Goal: Book appointment/travel/reservation

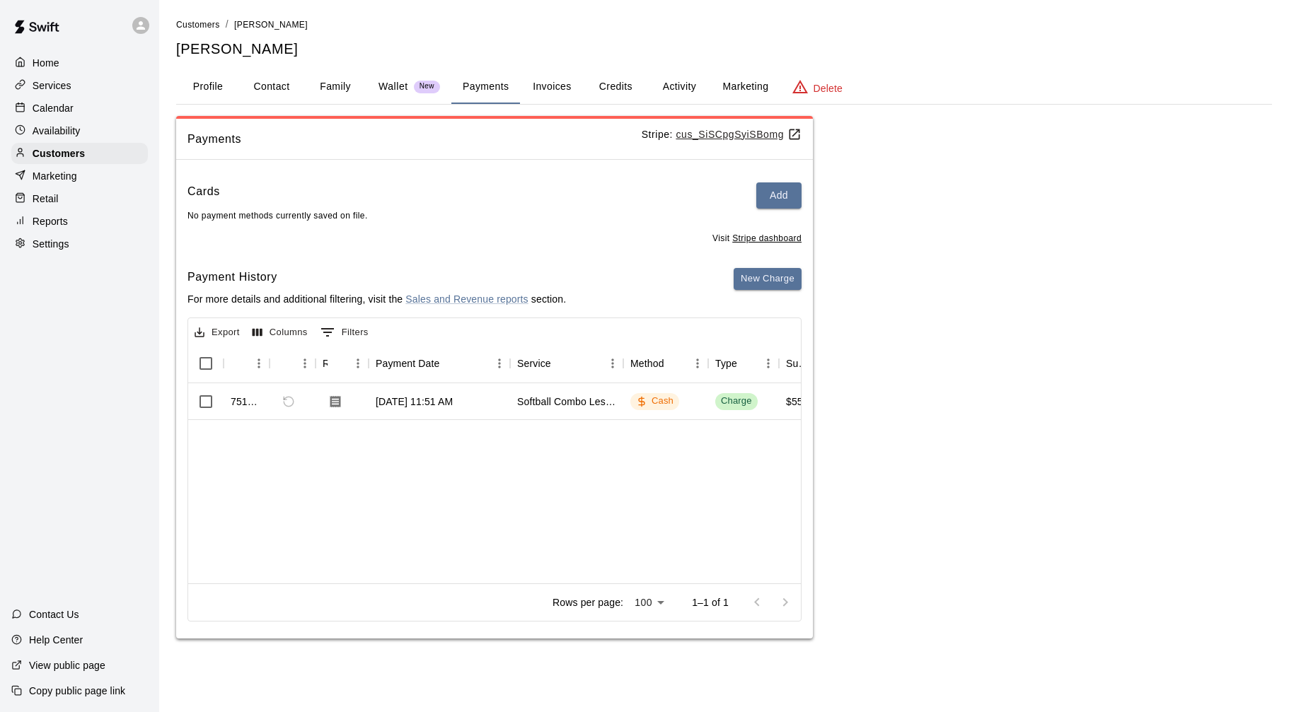
click at [62, 104] on p "Calendar" at bounding box center [53, 108] width 41 height 14
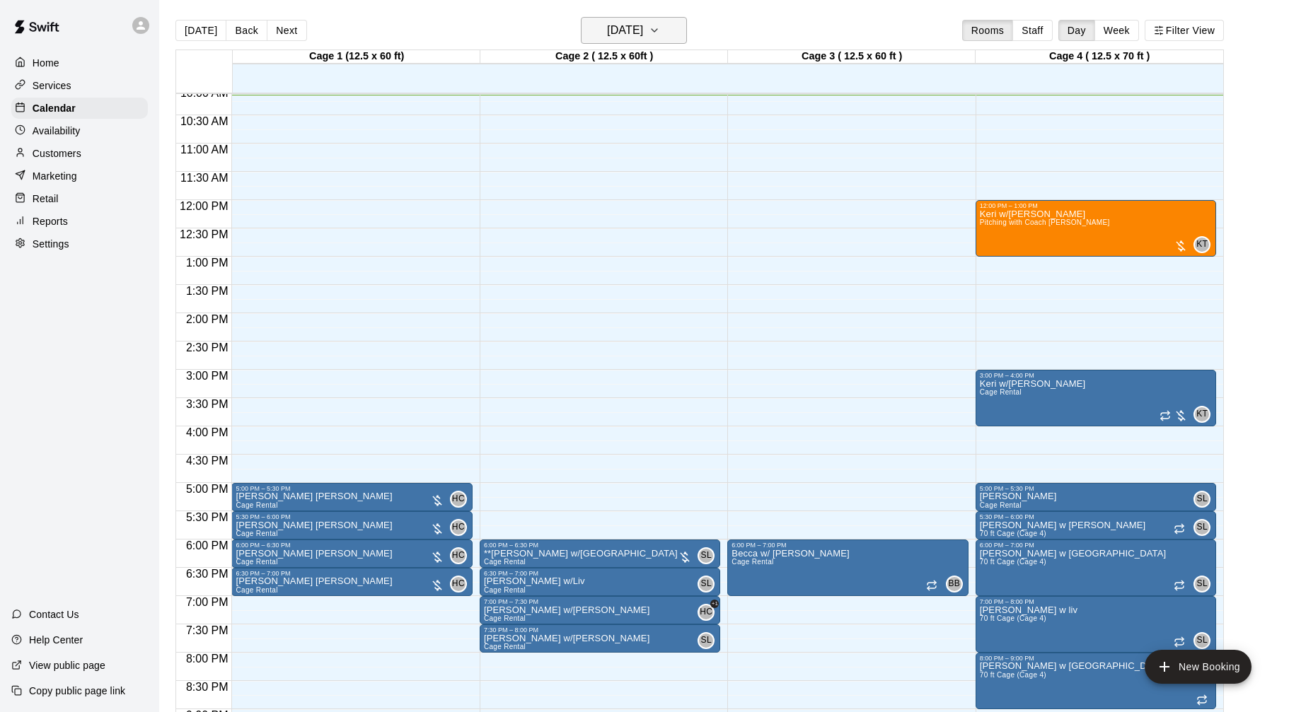
scroll to position [1, 0]
click at [643, 31] on h6 "[DATE]" at bounding box center [625, 30] width 36 height 20
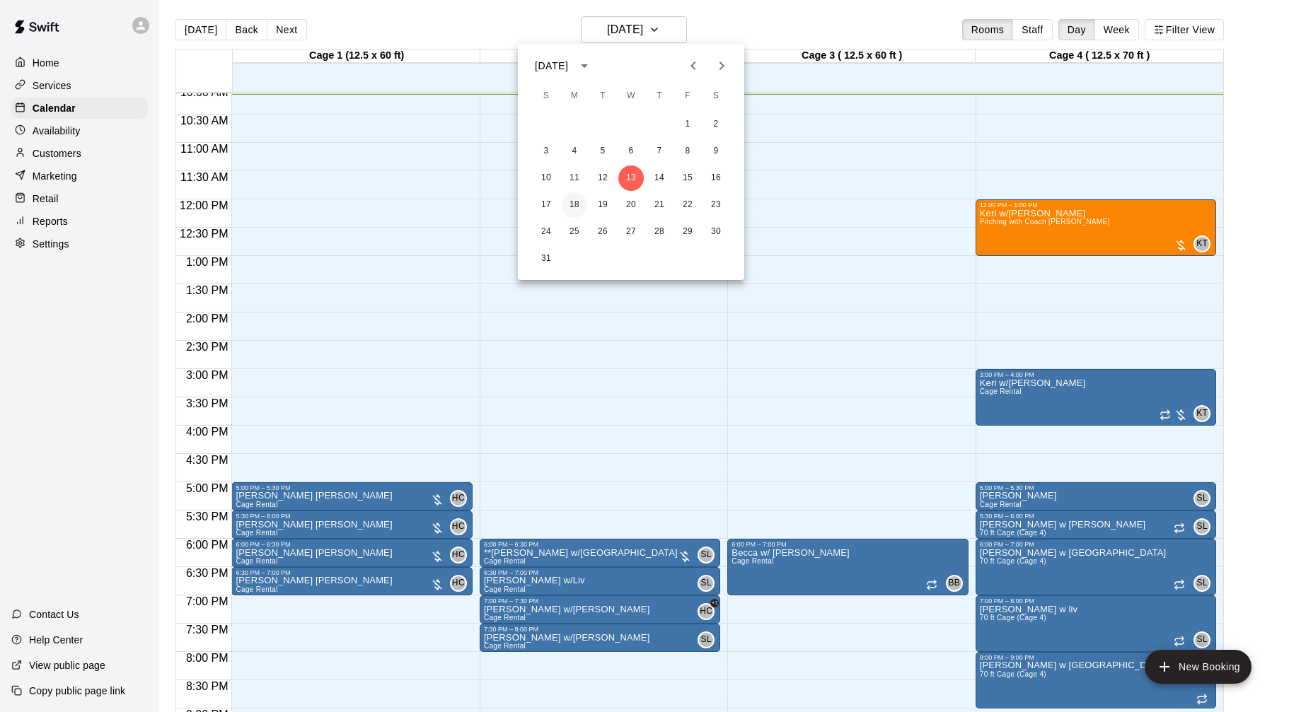
click at [583, 202] on button "18" at bounding box center [574, 204] width 25 height 25
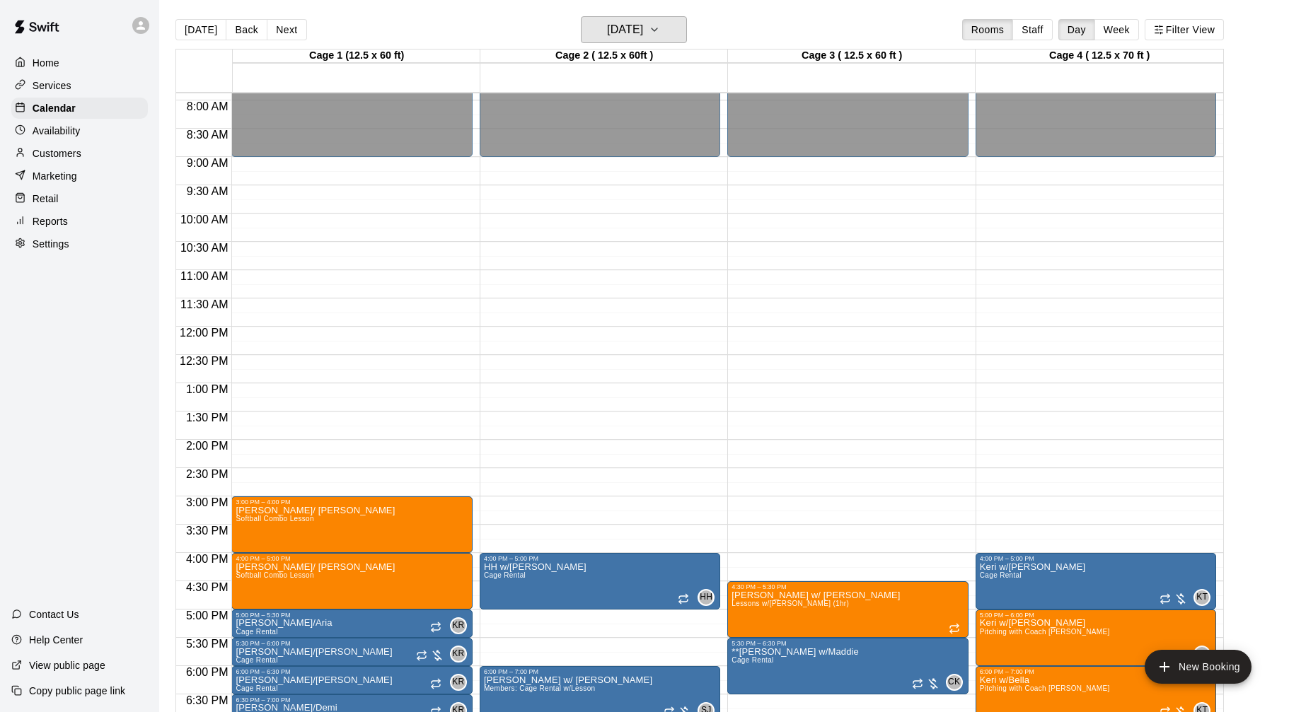
scroll to position [438, 0]
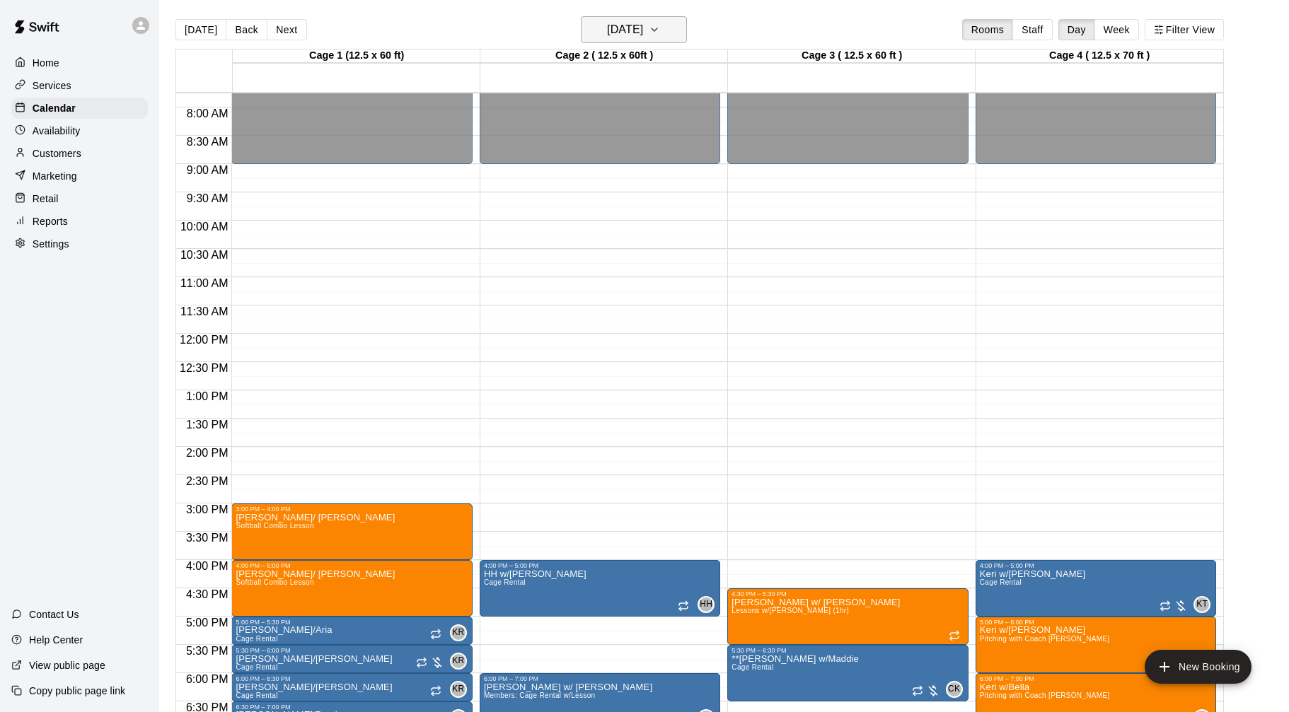
click at [643, 19] on button "[DATE]" at bounding box center [634, 29] width 106 height 27
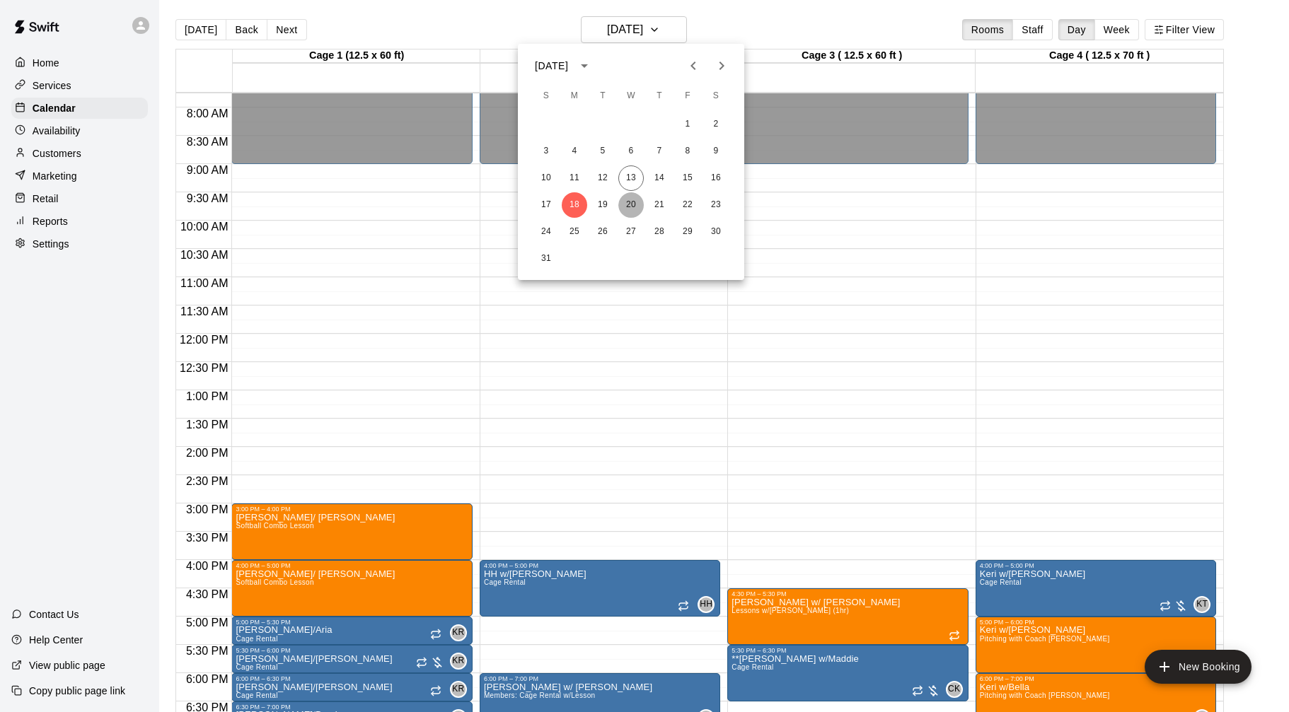
click at [634, 207] on button "20" at bounding box center [630, 204] width 25 height 25
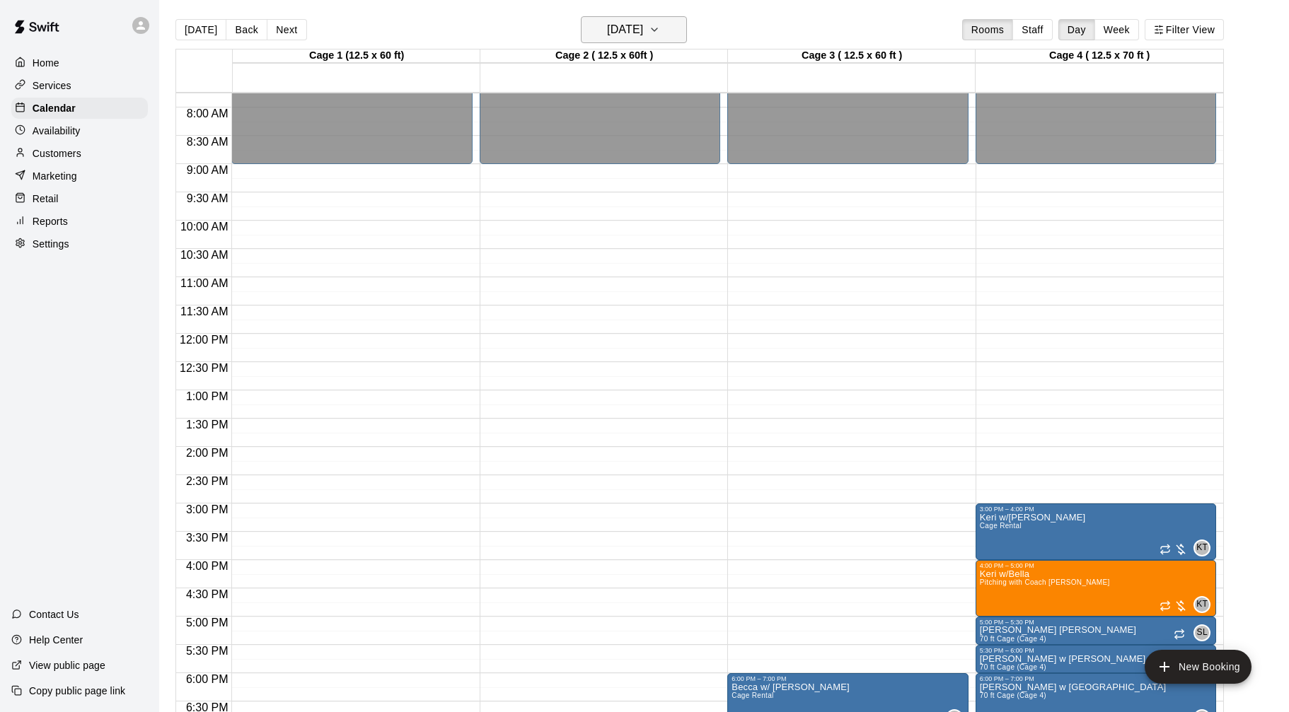
click at [638, 27] on h6 "[DATE]" at bounding box center [625, 30] width 36 height 20
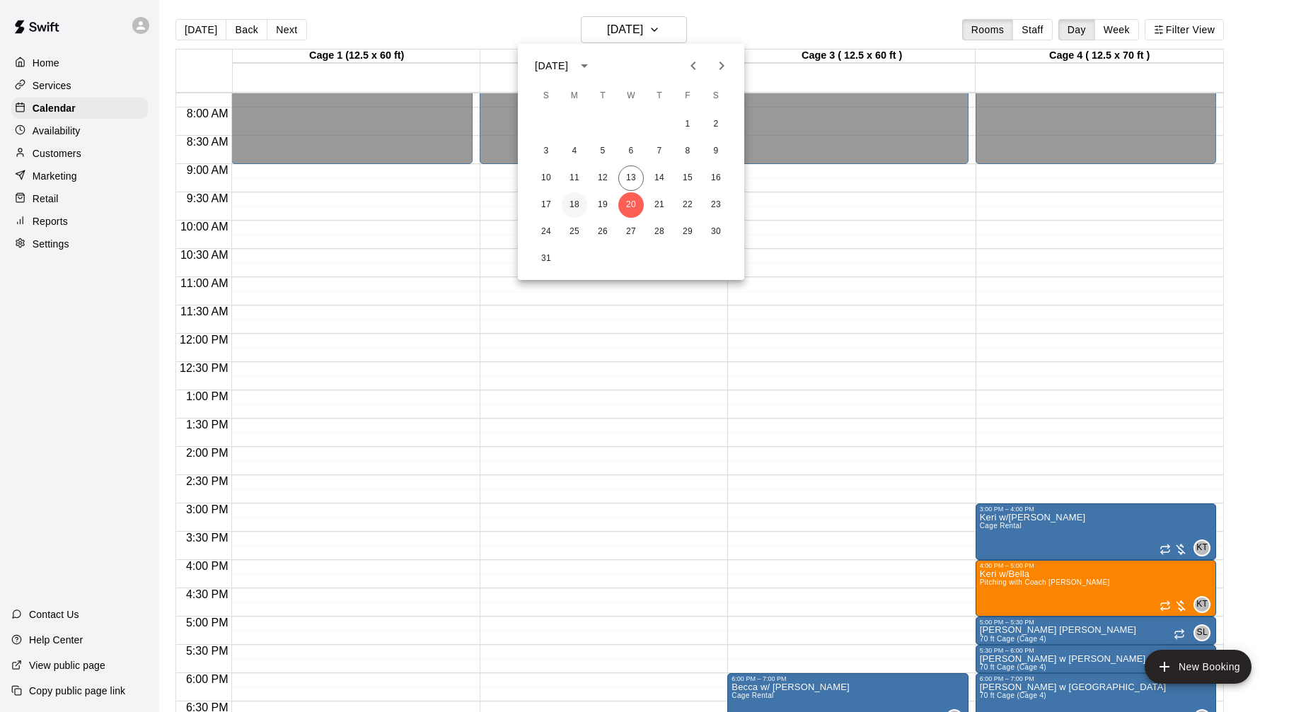
click at [572, 195] on button "18" at bounding box center [574, 204] width 25 height 25
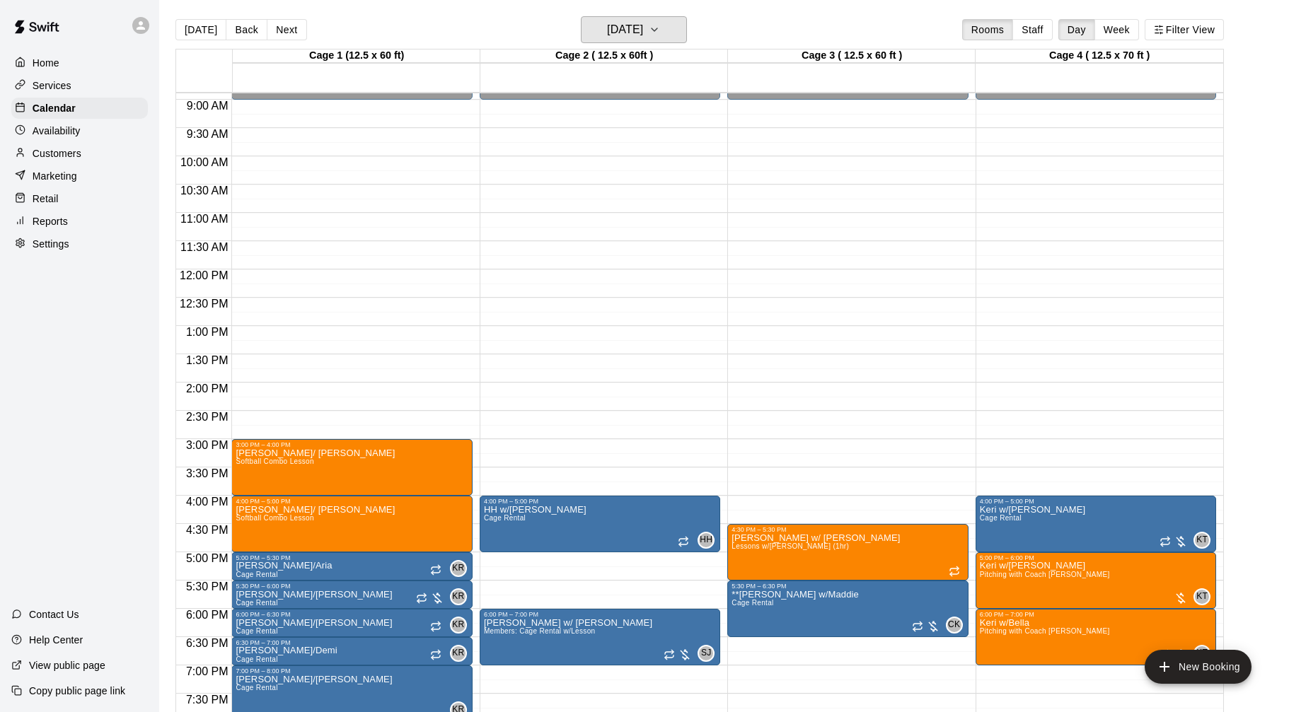
scroll to position [504, 0]
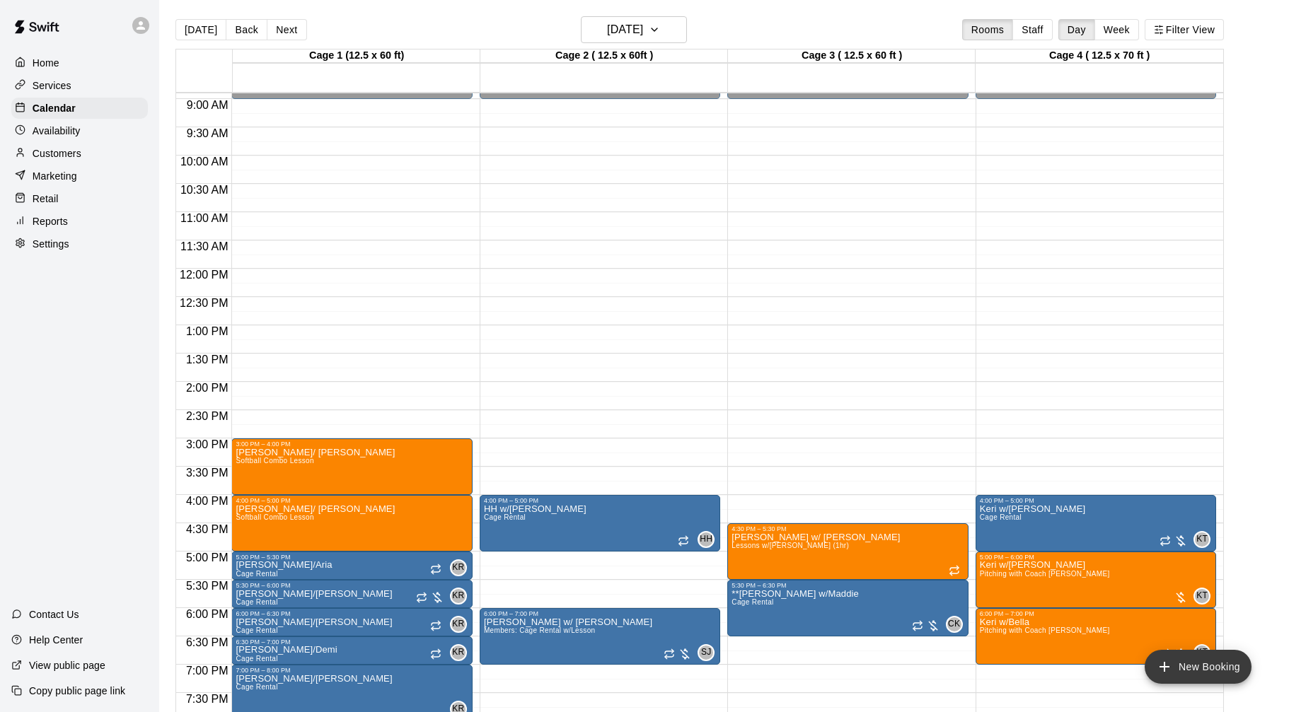
click at [1175, 671] on button "New Booking" at bounding box center [1197, 667] width 107 height 34
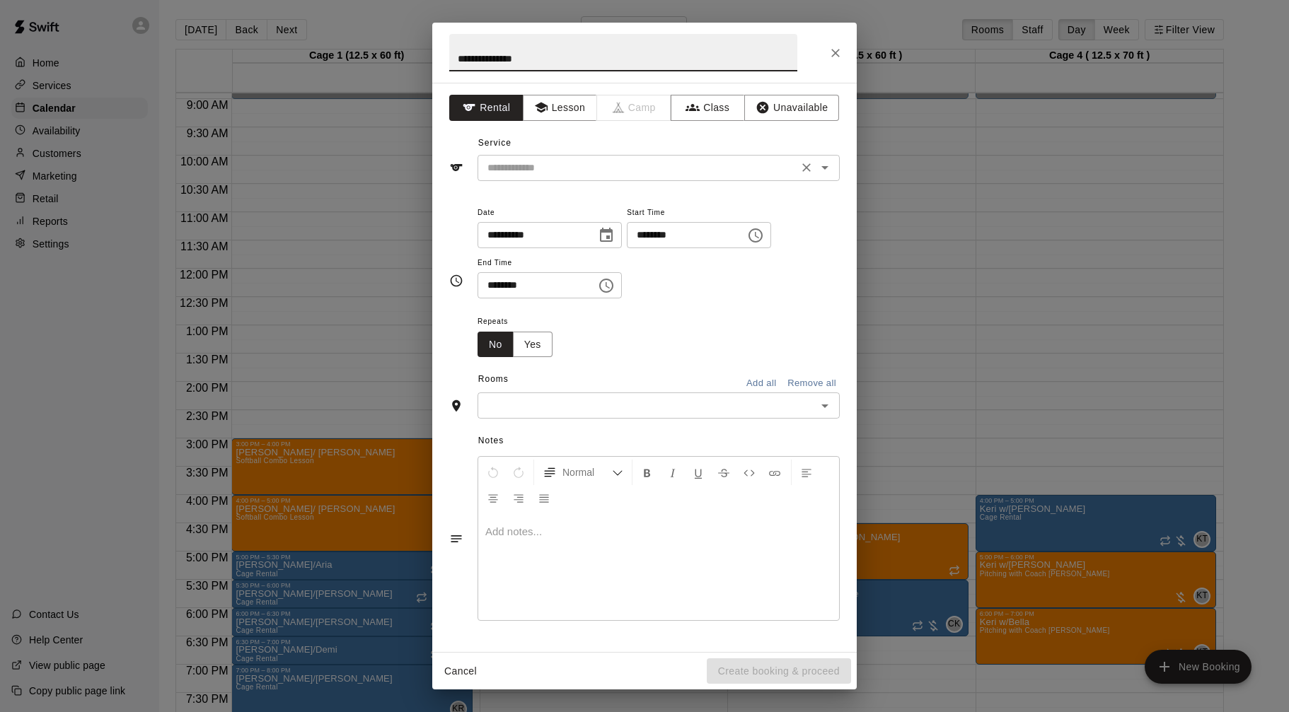
type input "**********"
click at [626, 171] on input "text" at bounding box center [638, 168] width 312 height 18
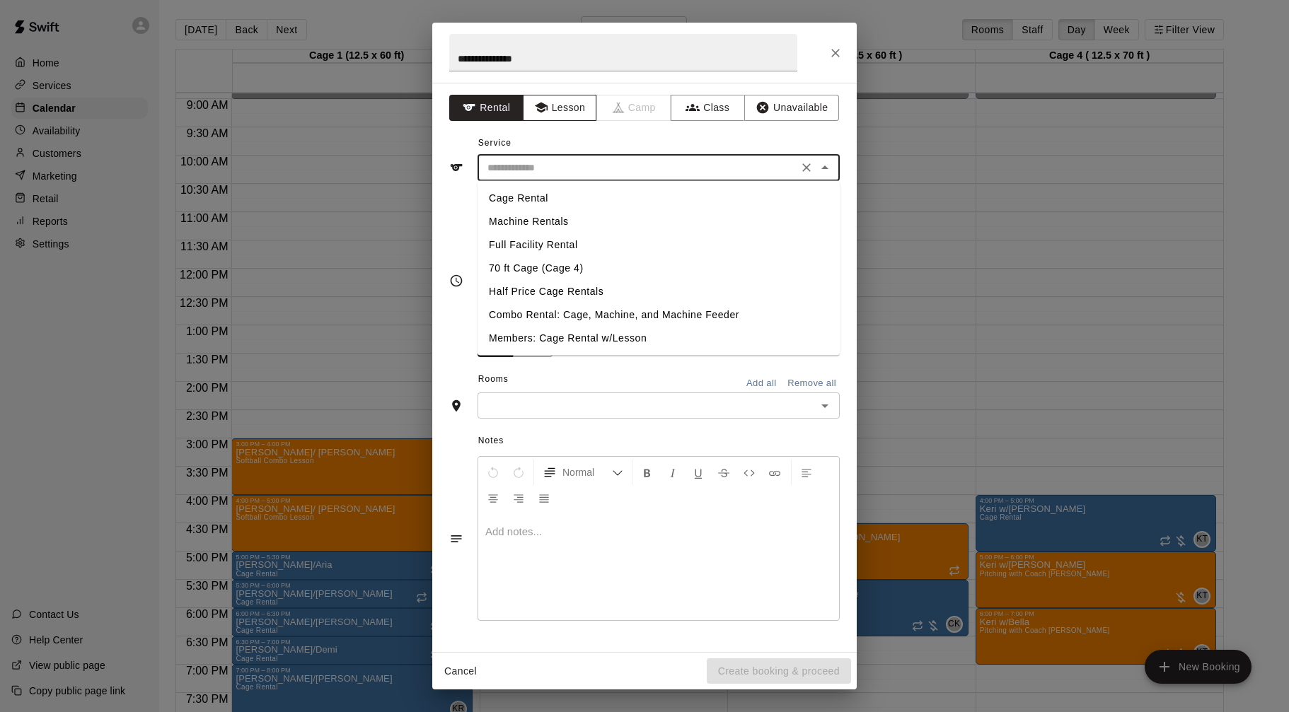
drag, startPoint x: 575, startPoint y: 99, endPoint x: 576, endPoint y: 119, distance: 19.9
click at [575, 99] on button "Lesson" at bounding box center [560, 108] width 74 height 26
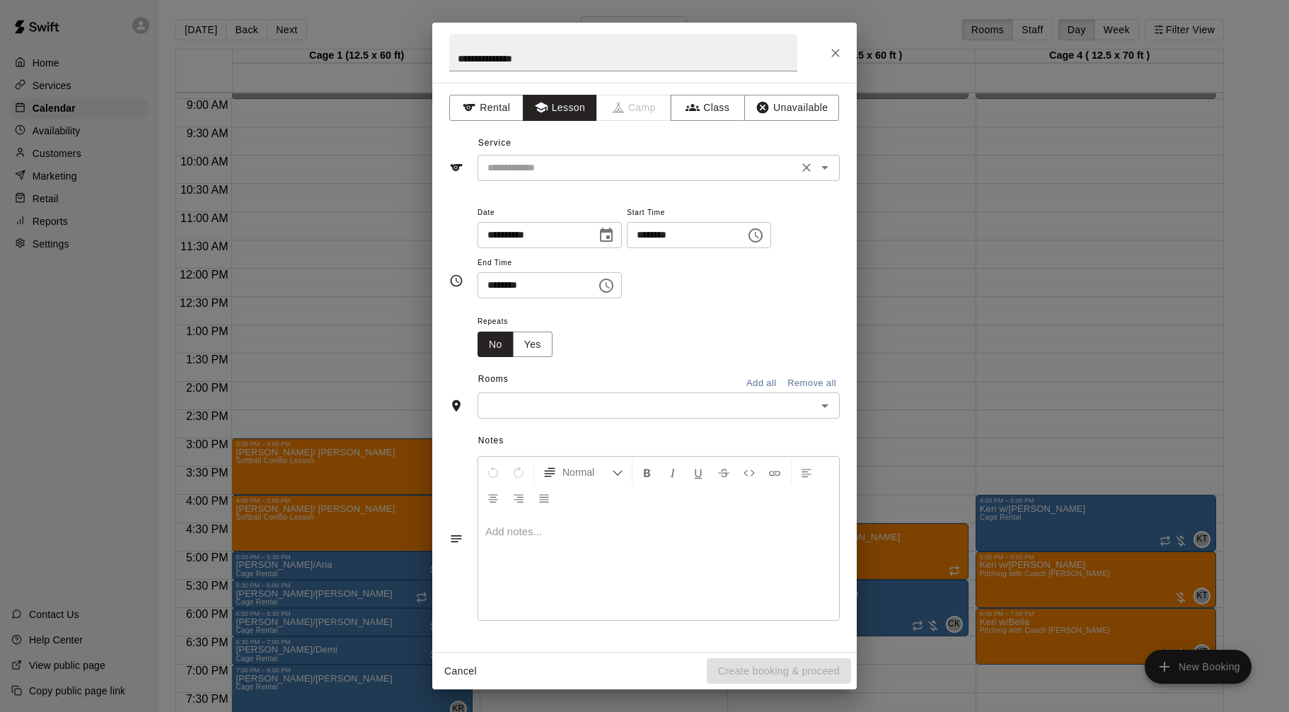
click at [581, 166] on input "text" at bounding box center [638, 168] width 312 height 18
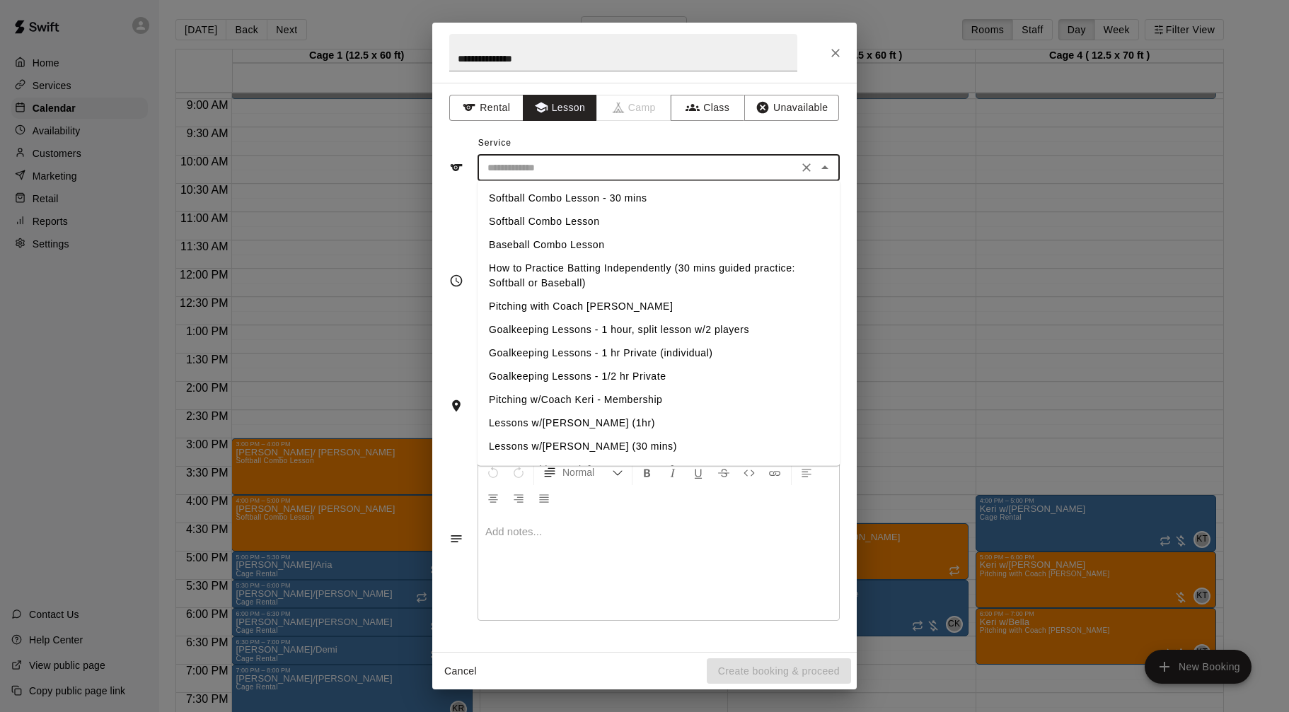
click at [574, 308] on li "Pitching with Coach [PERSON_NAME]" at bounding box center [658, 306] width 362 height 23
type input "**********"
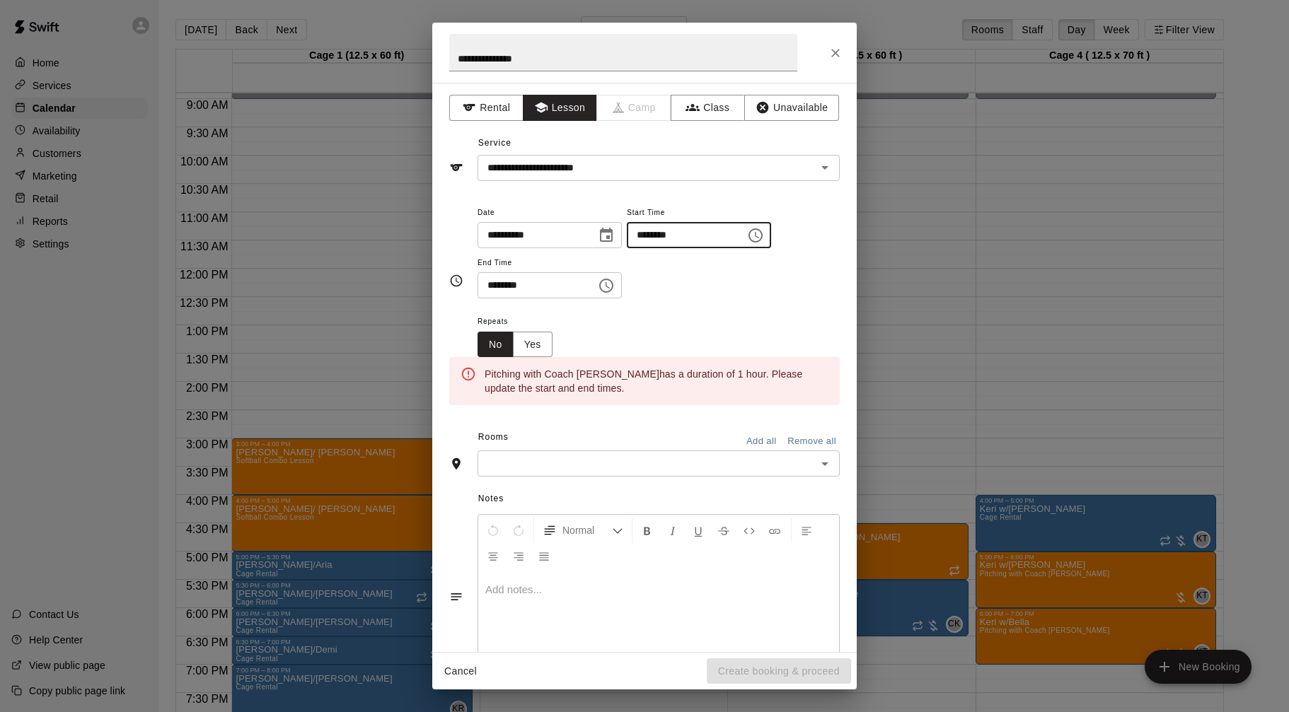
click at [641, 232] on input "********" at bounding box center [681, 235] width 109 height 26
click at [667, 236] on input "********" at bounding box center [681, 235] width 109 height 26
click at [678, 233] on input "********" at bounding box center [681, 235] width 109 height 26
type input "********"
click at [493, 286] on input "********" at bounding box center [531, 285] width 109 height 26
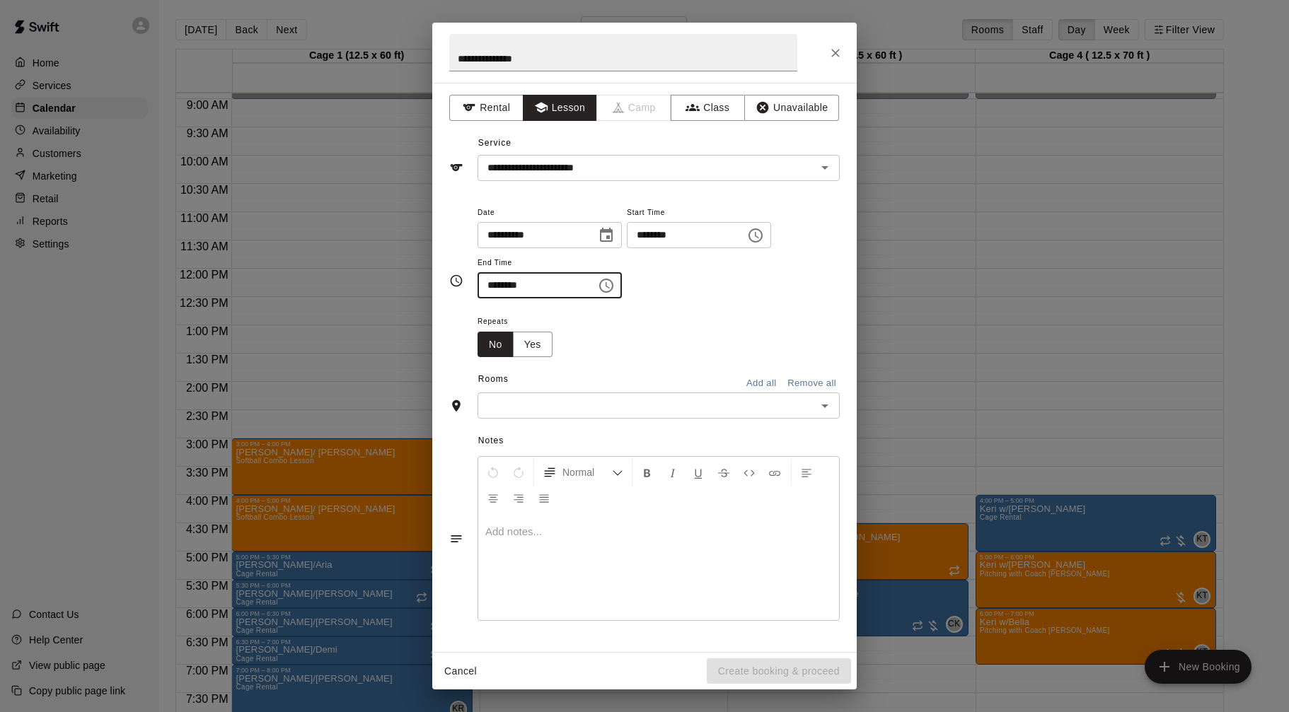
type input "********"
click at [515, 423] on div "Notes Normal Add notes..." at bounding box center [644, 527] width 390 height 217
click at [534, 393] on div "​" at bounding box center [658, 406] width 362 height 26
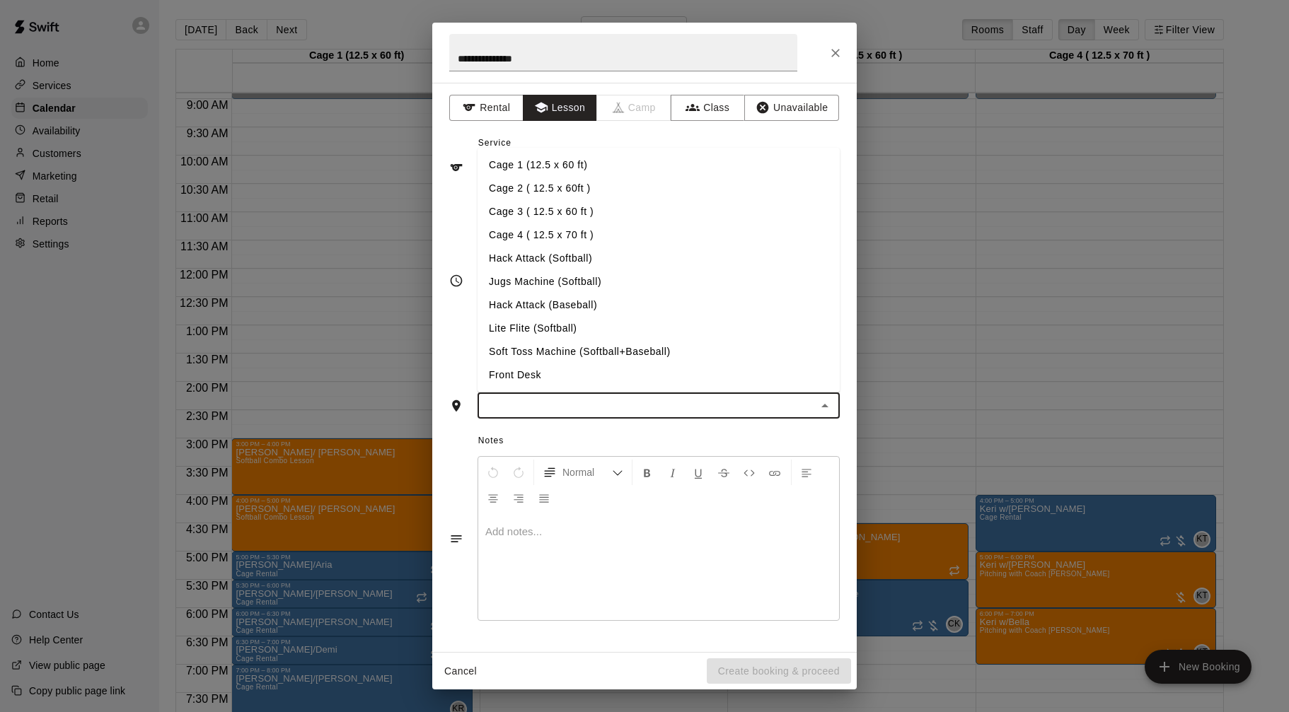
click at [574, 231] on li "Cage 4 ( 12.5 x 70 ft )" at bounding box center [658, 234] width 362 height 23
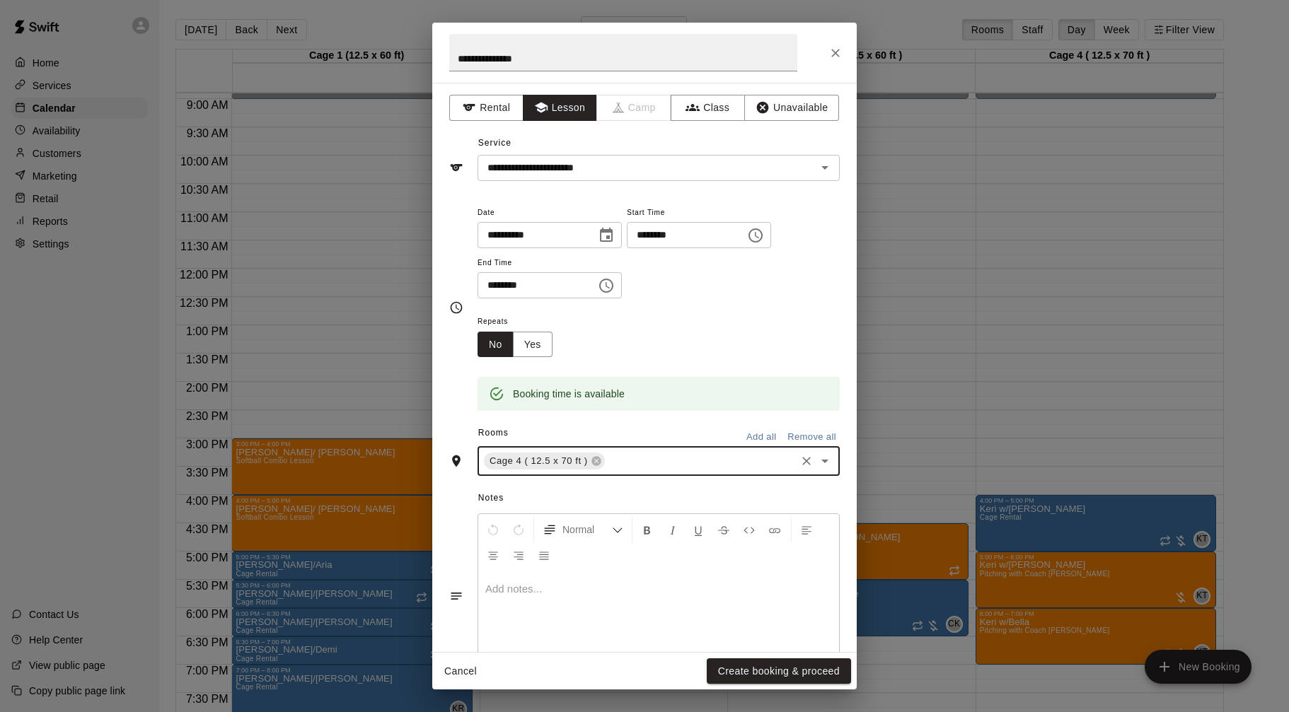
click at [789, 668] on button "Create booking & proceed" at bounding box center [779, 671] width 144 height 26
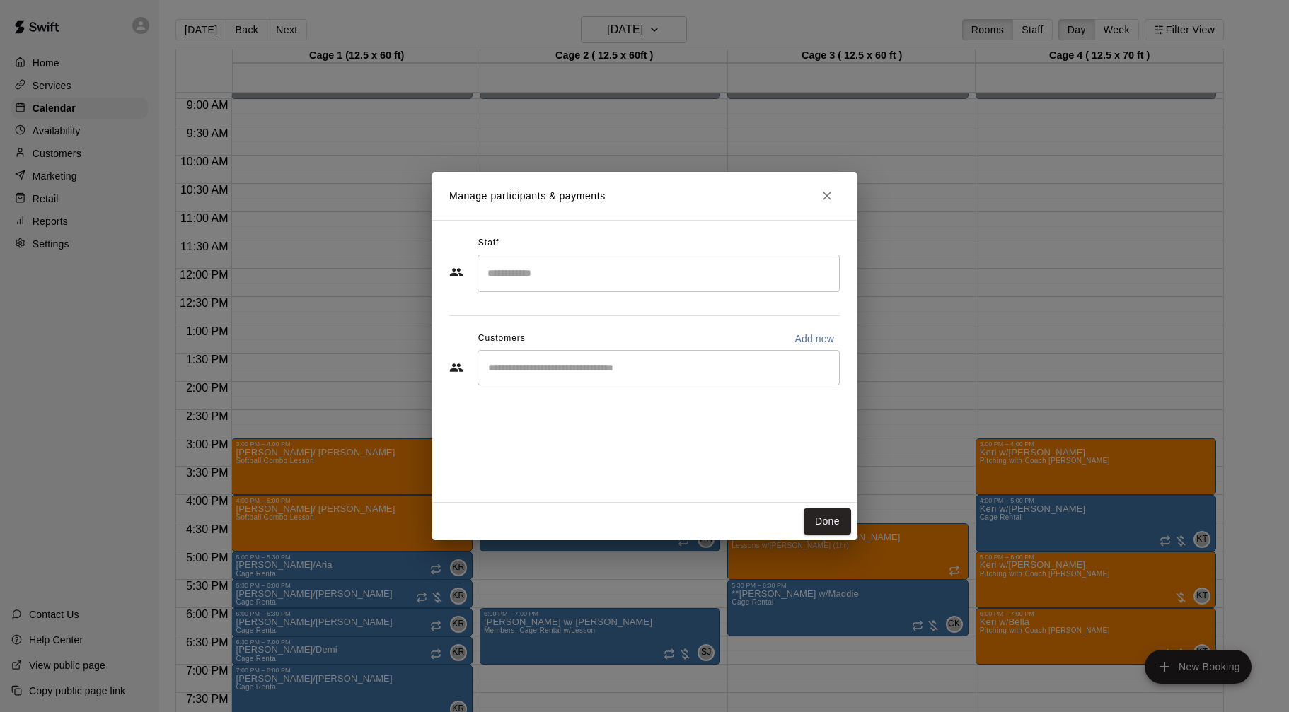
click at [779, 252] on div "Staff" at bounding box center [644, 243] width 390 height 23
click at [774, 265] on input "Search staff" at bounding box center [658, 273] width 349 height 25
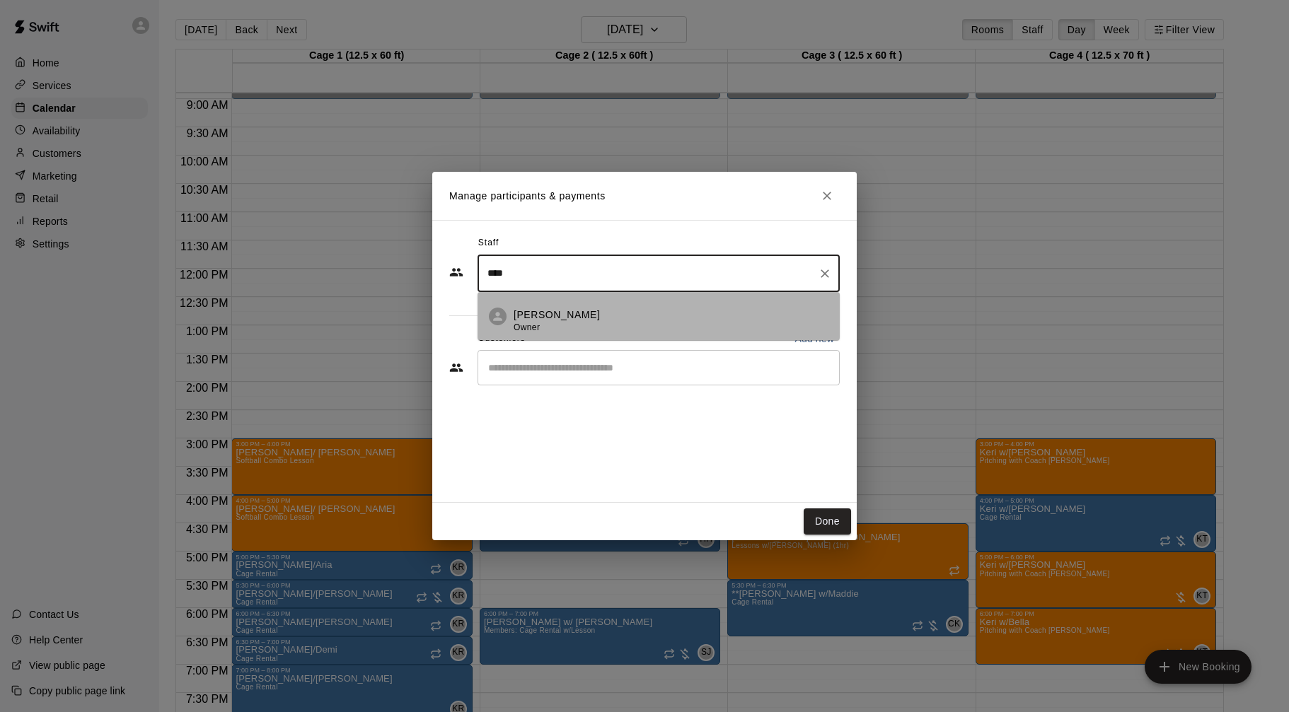
click at [761, 310] on div "[PERSON_NAME] Owner" at bounding box center [670, 322] width 315 height 28
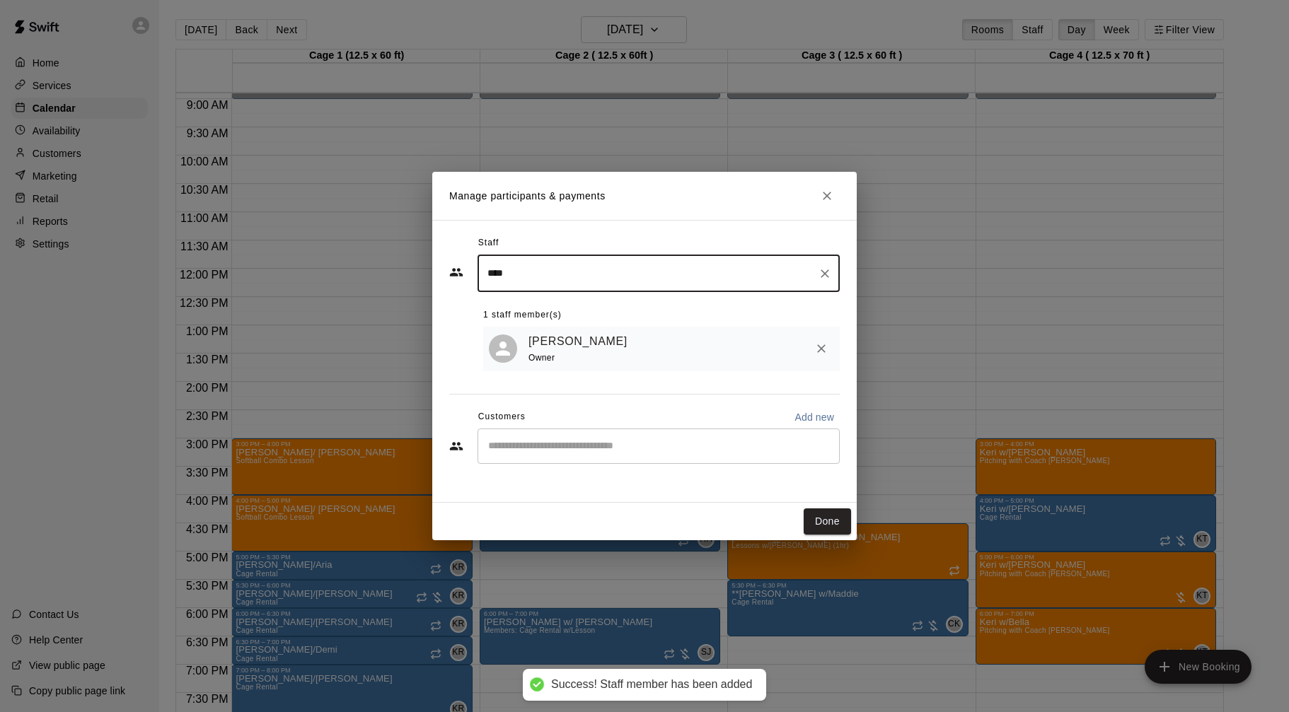
click at [641, 458] on div "​" at bounding box center [658, 446] width 362 height 35
type input "****"
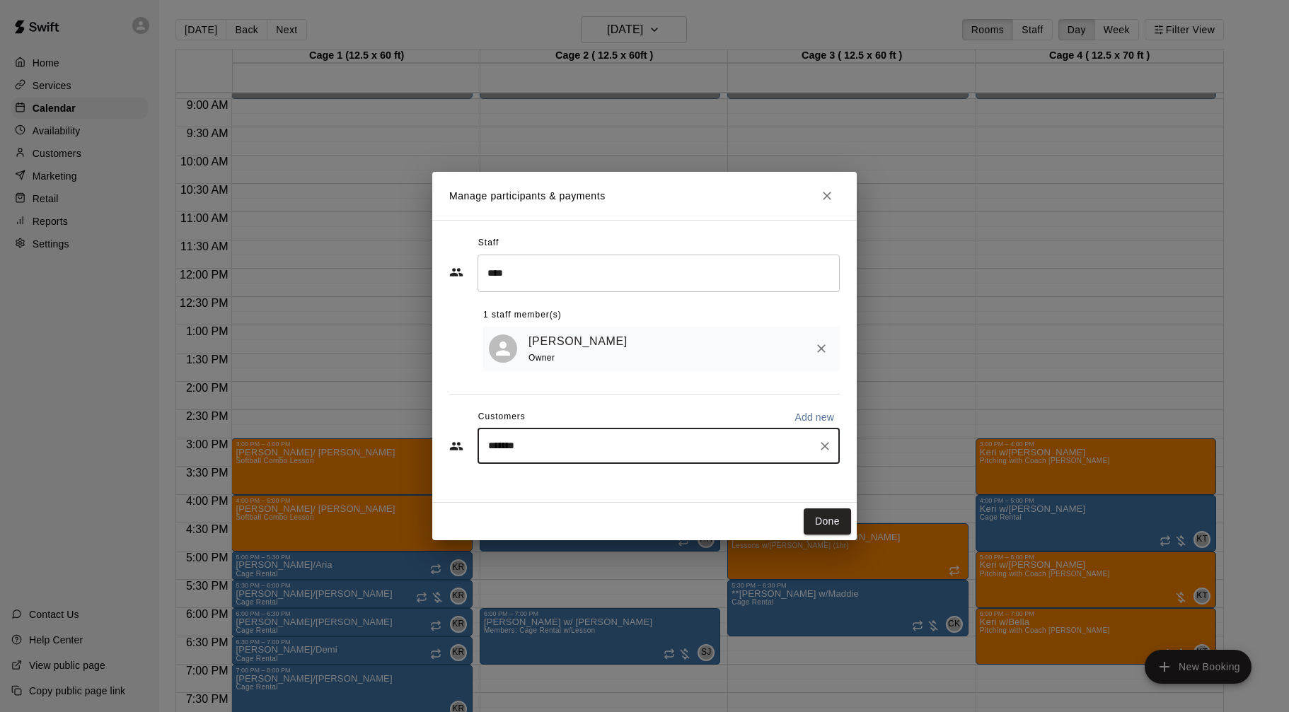
type input "********"
click at [632, 483] on div "[PERSON_NAME] [PERSON_NAME][EMAIL_ADDRESS][DOMAIN_NAME]" at bounding box center [672, 487] width 311 height 30
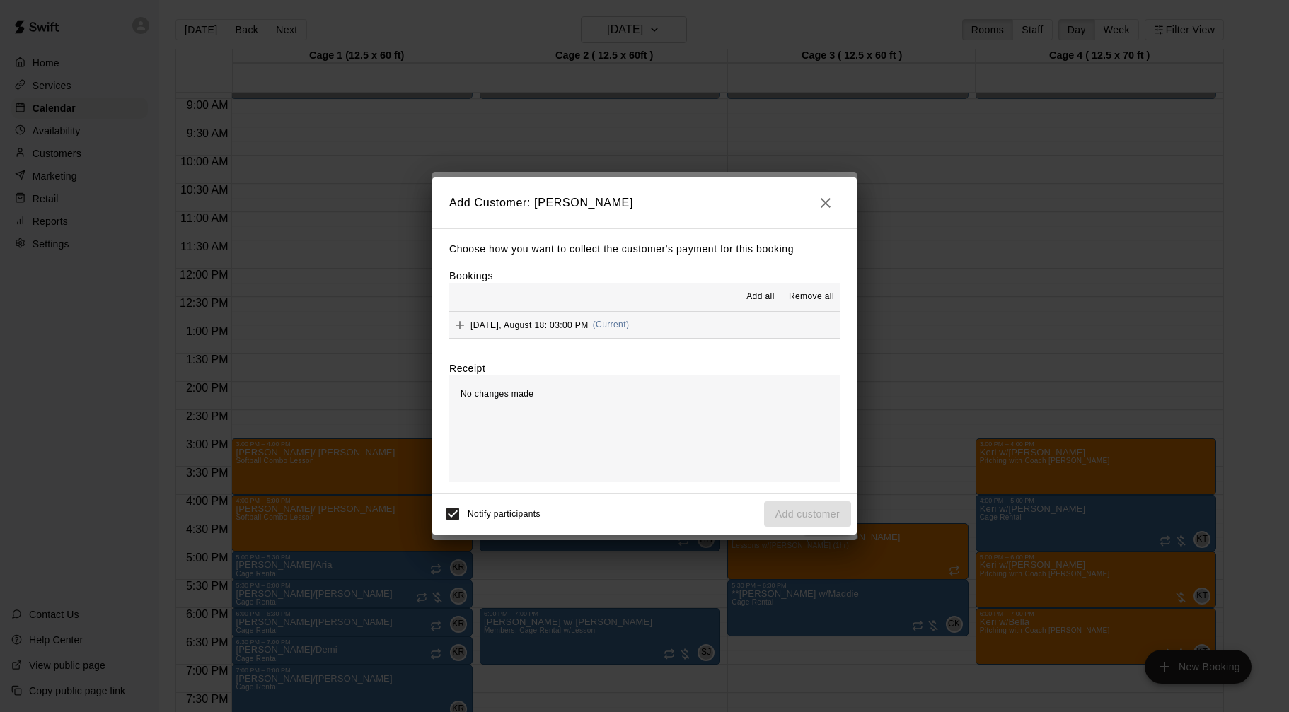
click at [658, 328] on button "[DATE], August 18: 03:00 PM (Current)" at bounding box center [644, 325] width 390 height 26
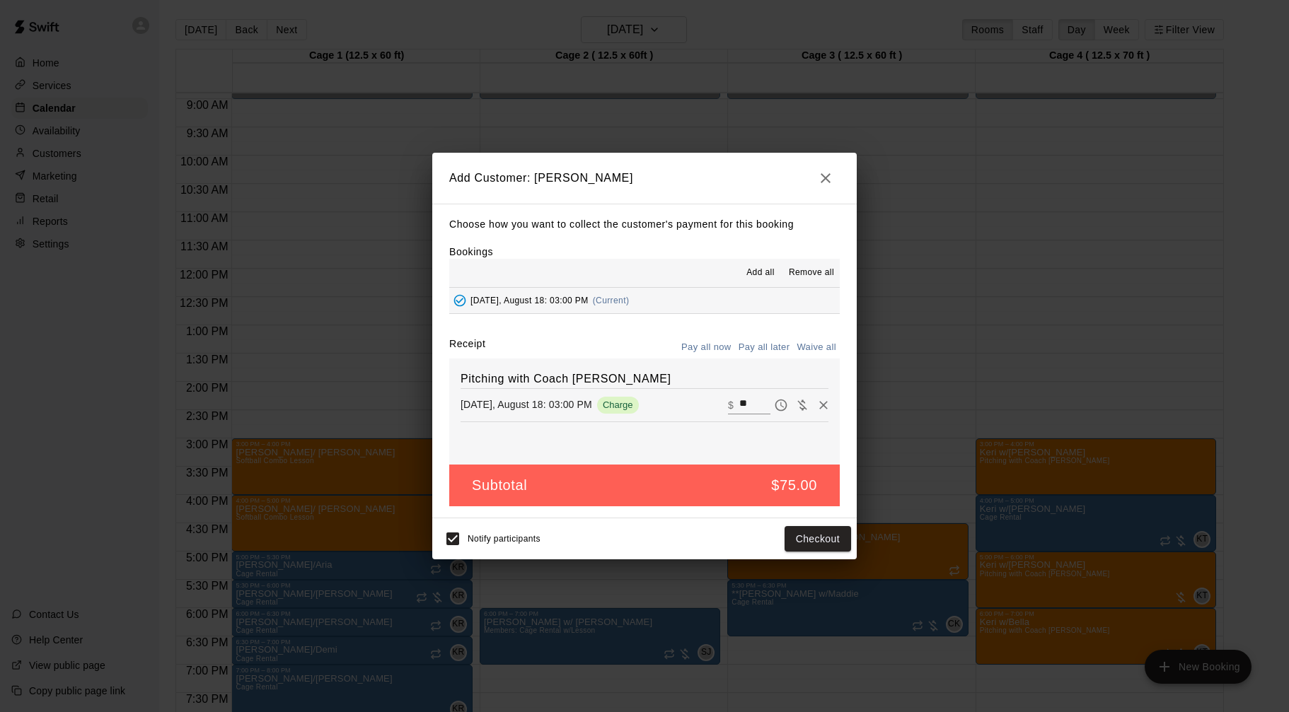
click at [765, 349] on button "Pay all later" at bounding box center [764, 348] width 59 height 22
click at [830, 540] on button "Add customer" at bounding box center [807, 539] width 87 height 26
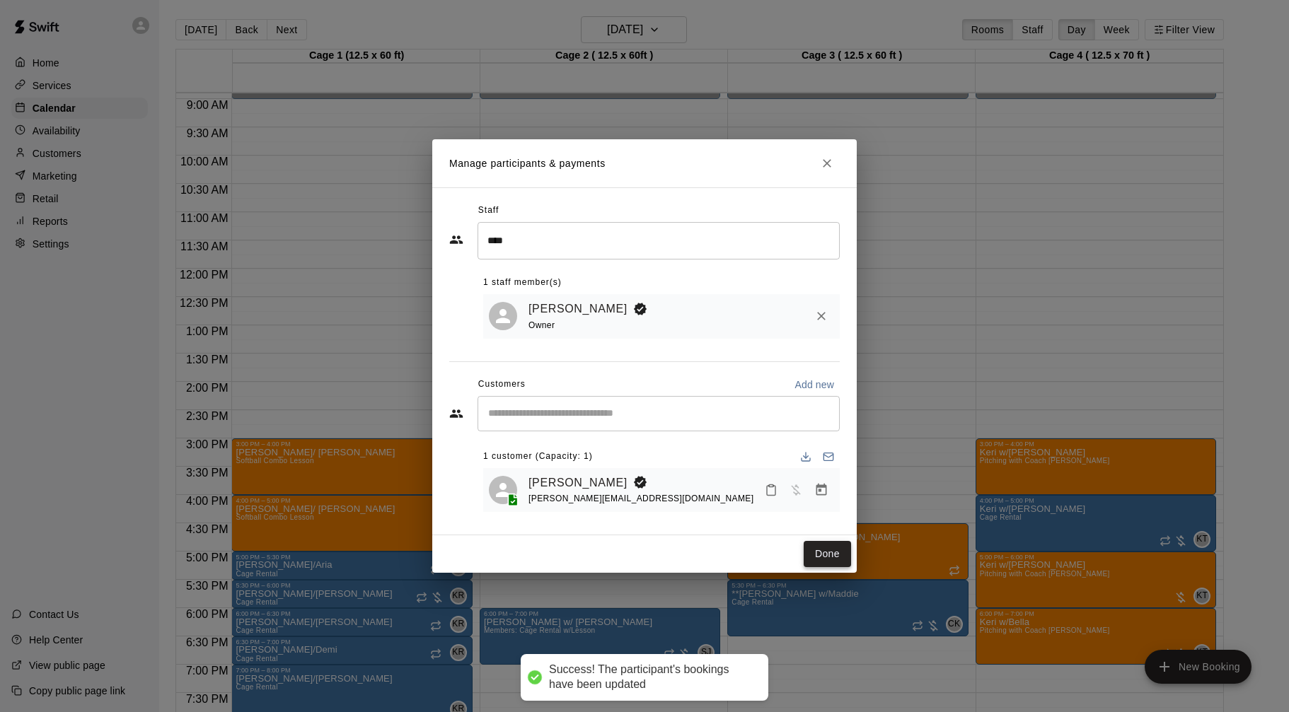
click at [832, 550] on button "Done" at bounding box center [826, 554] width 47 height 26
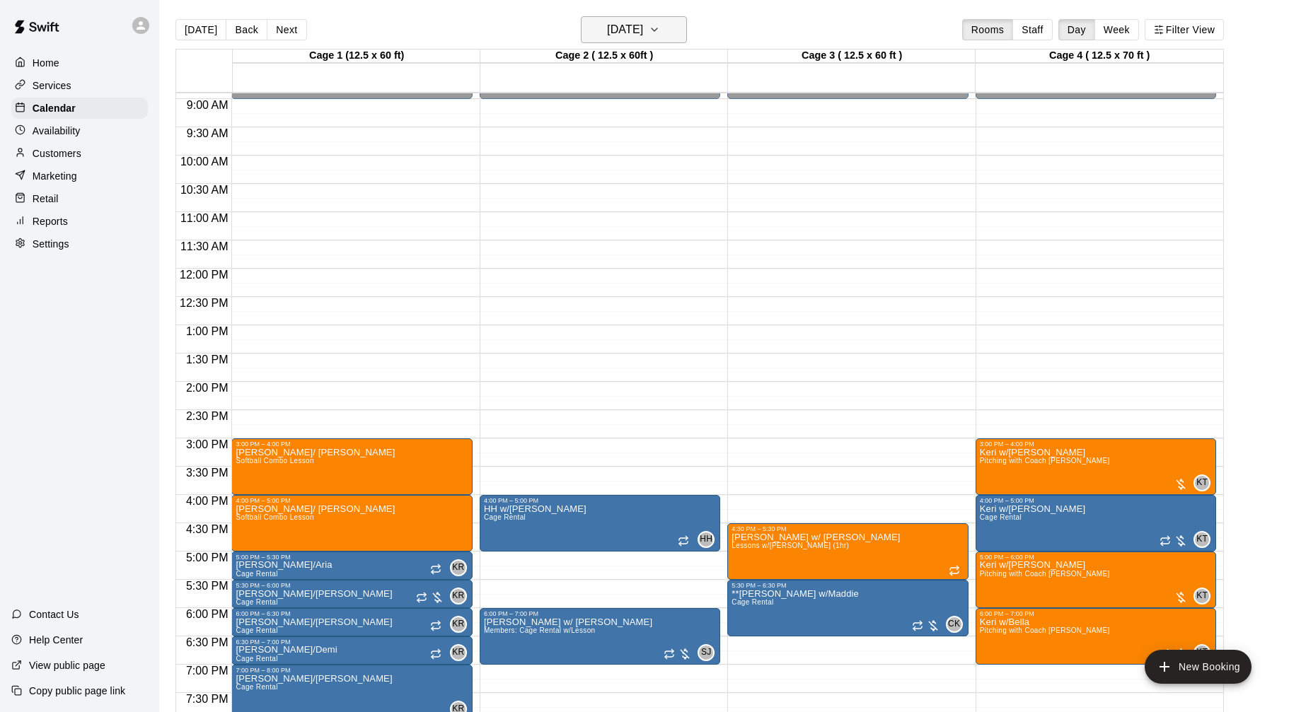
click at [630, 36] on h6 "[DATE]" at bounding box center [625, 30] width 36 height 20
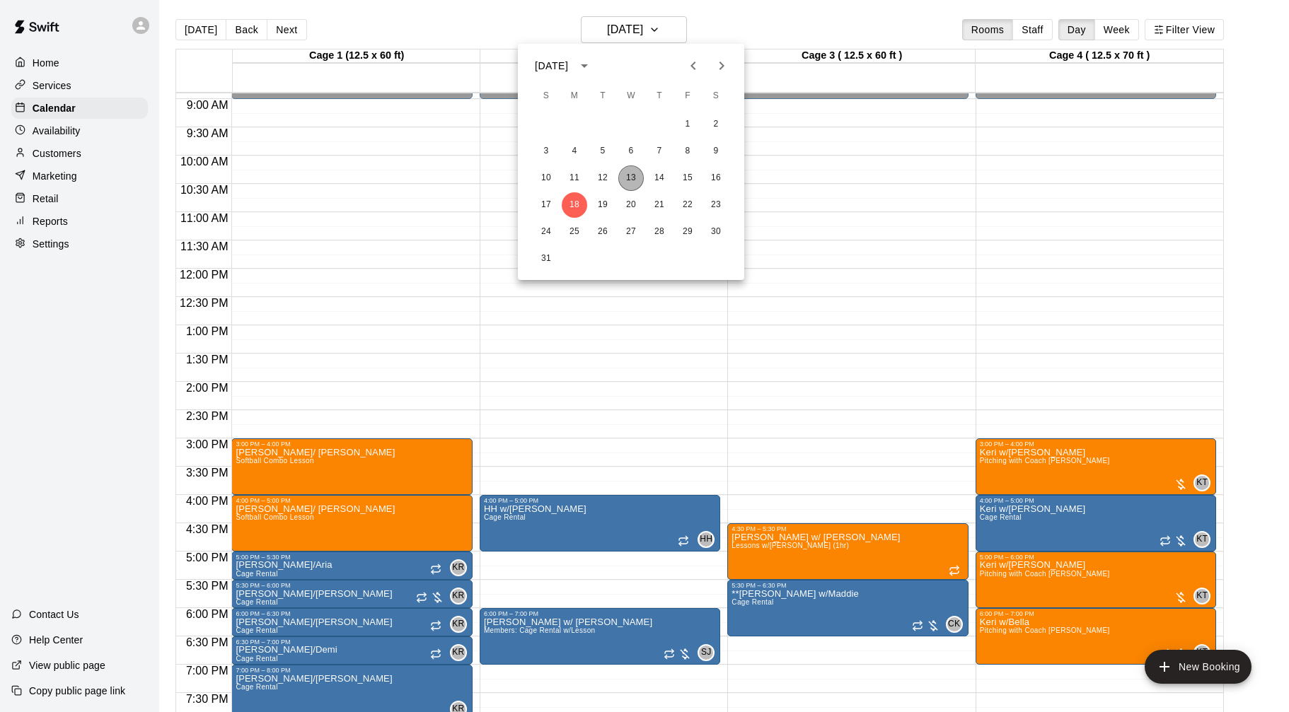
click at [621, 176] on button "13" at bounding box center [630, 177] width 25 height 25
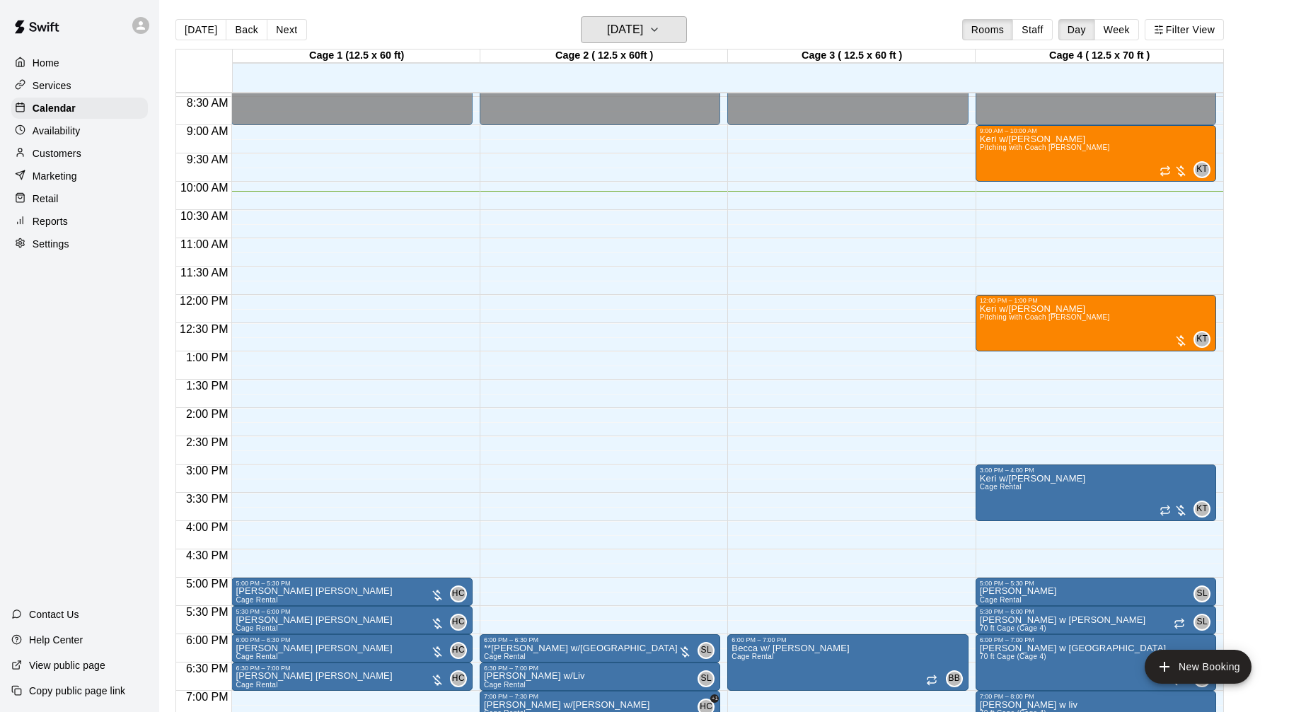
scroll to position [475, 0]
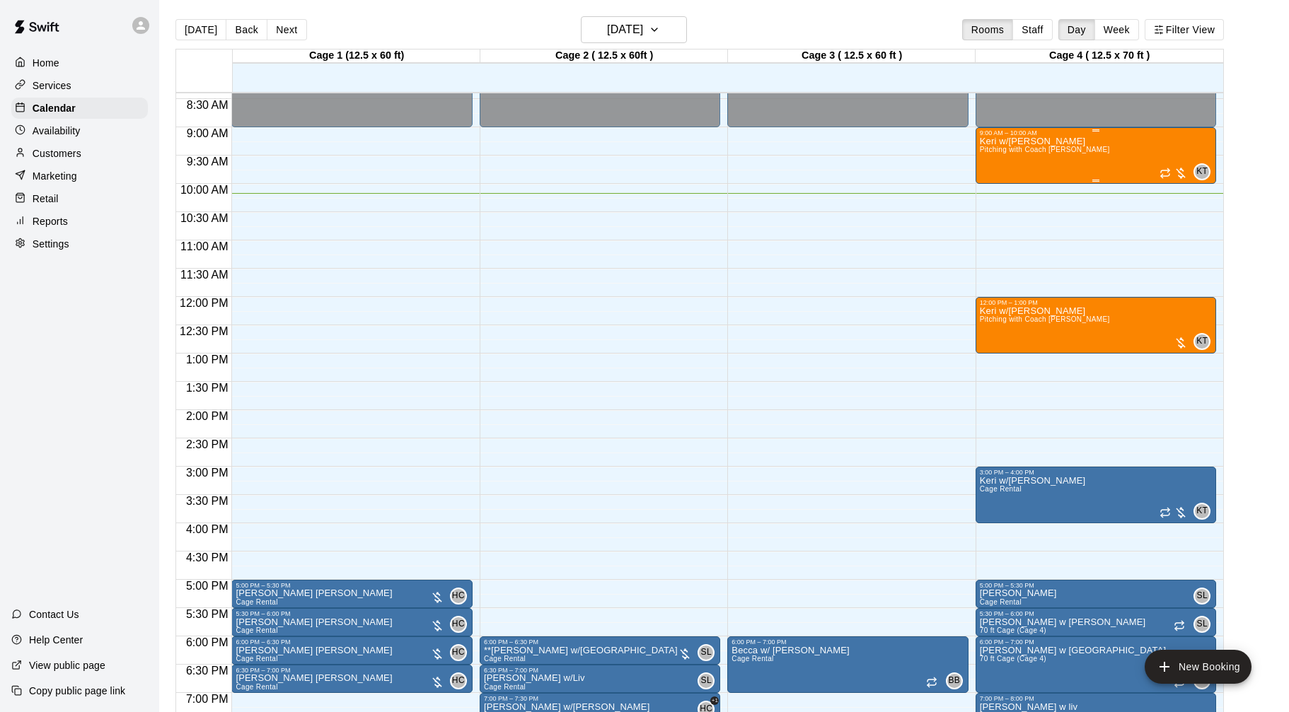
click at [1179, 177] on div at bounding box center [1173, 173] width 28 height 14
click at [1180, 218] on img "edit" at bounding box center [1174, 214] width 16 height 16
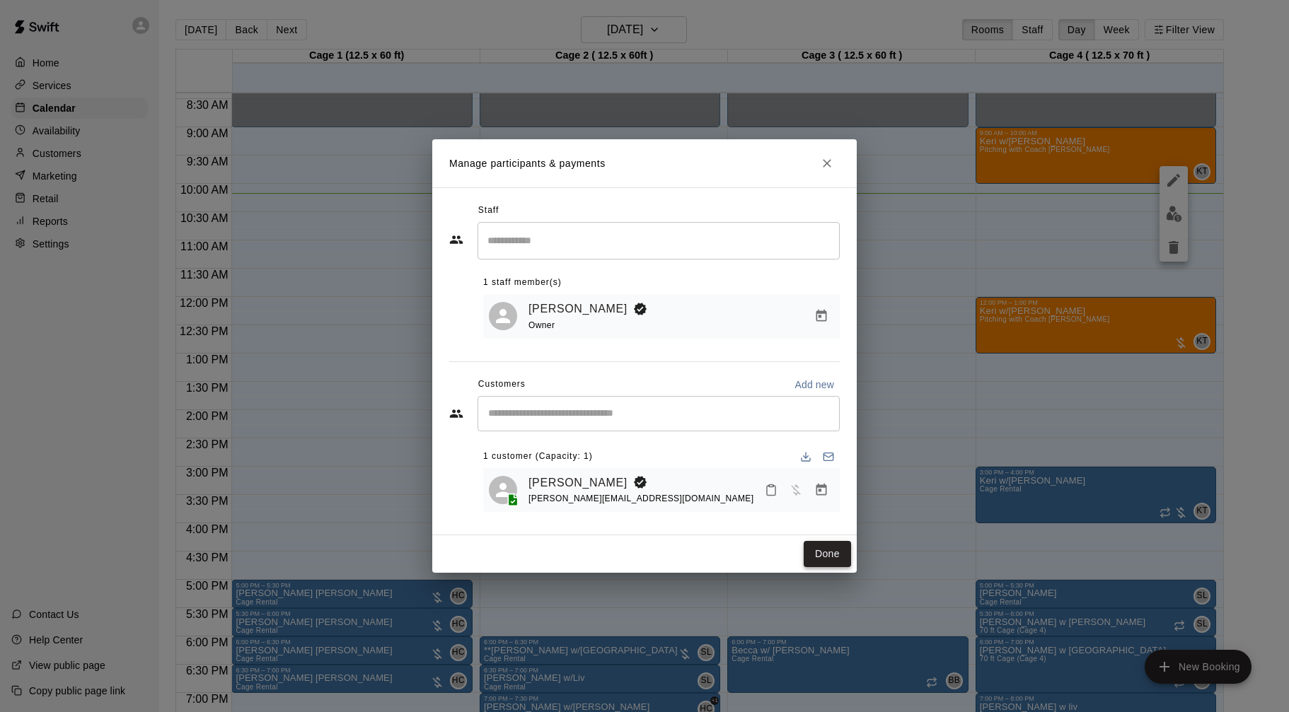
click at [822, 550] on button "Done" at bounding box center [826, 554] width 47 height 26
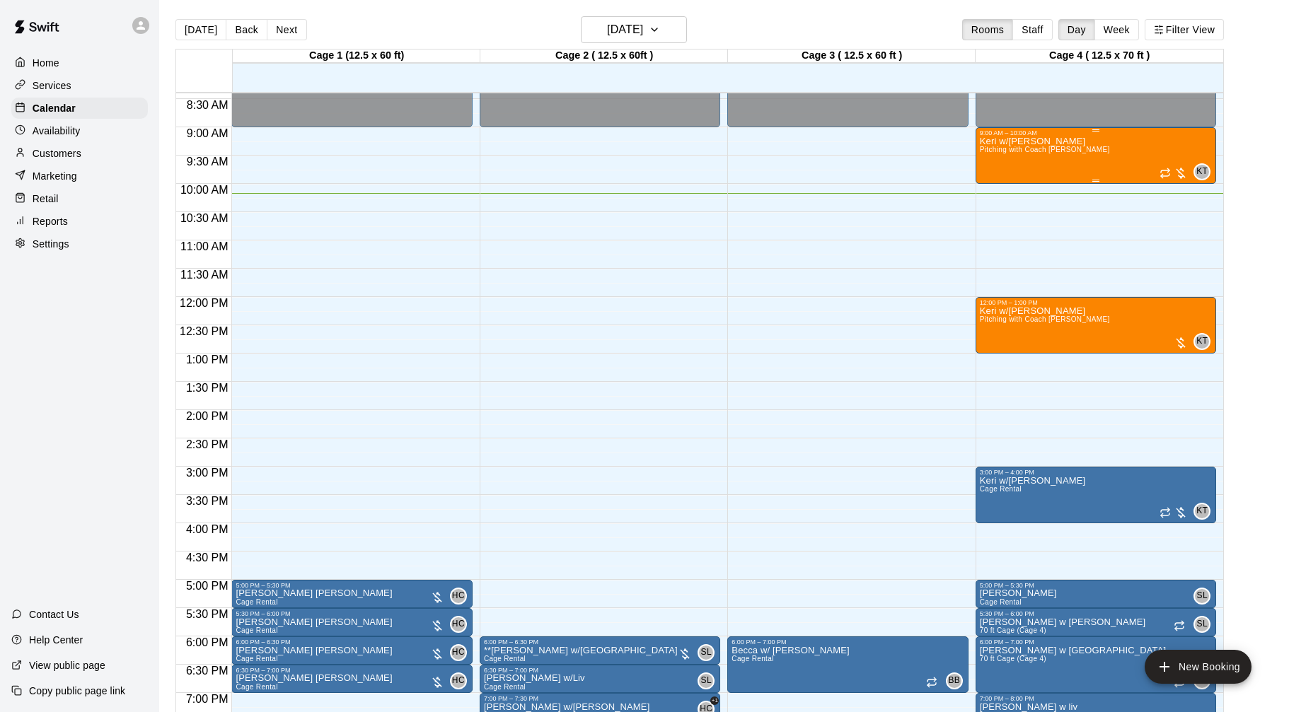
click at [1183, 169] on div at bounding box center [1173, 173] width 28 height 14
click at [1173, 214] on img "edit" at bounding box center [1174, 214] width 16 height 16
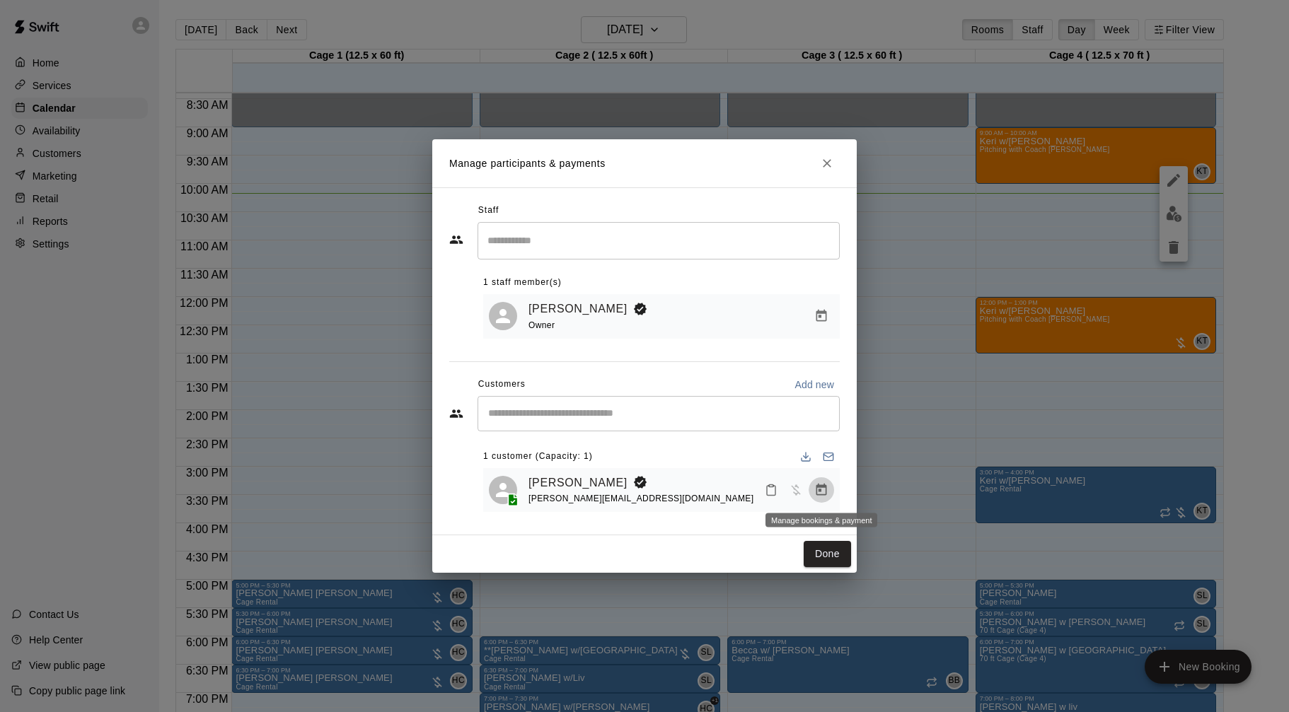
click at [825, 489] on icon "Manage bookings & payment" at bounding box center [821, 490] width 11 height 12
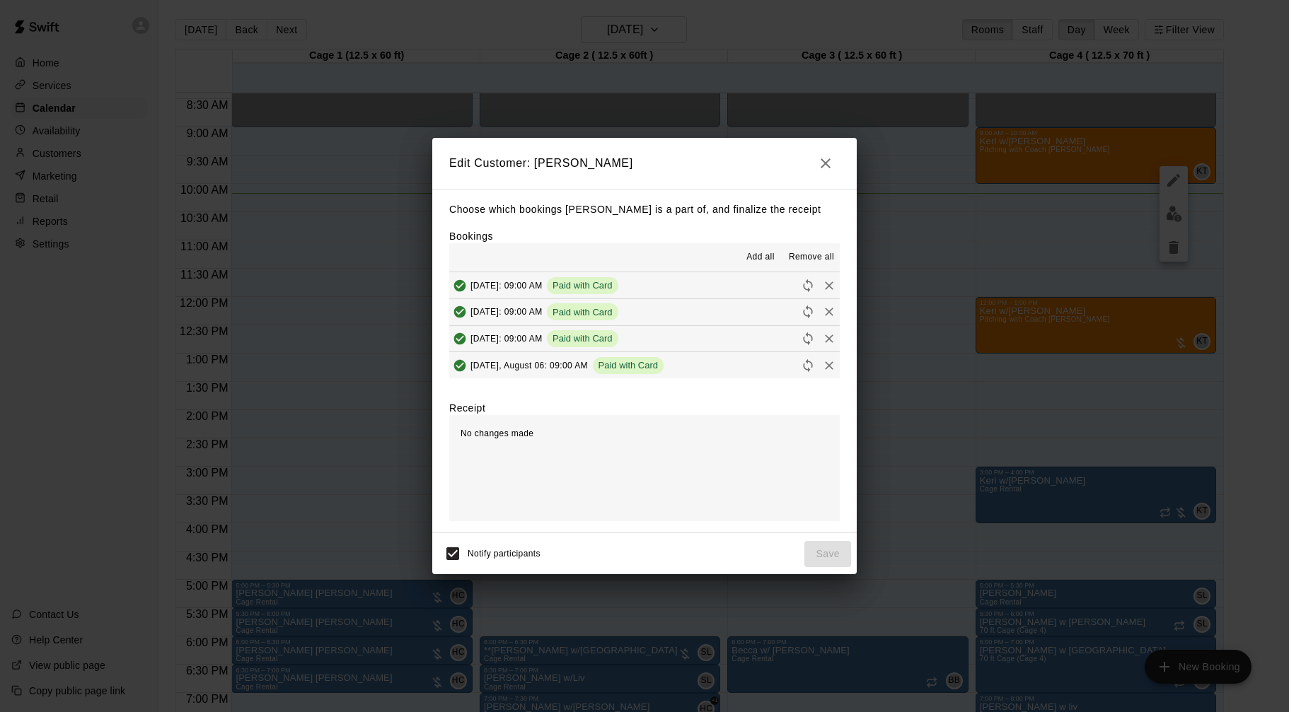
scroll to position [27, 0]
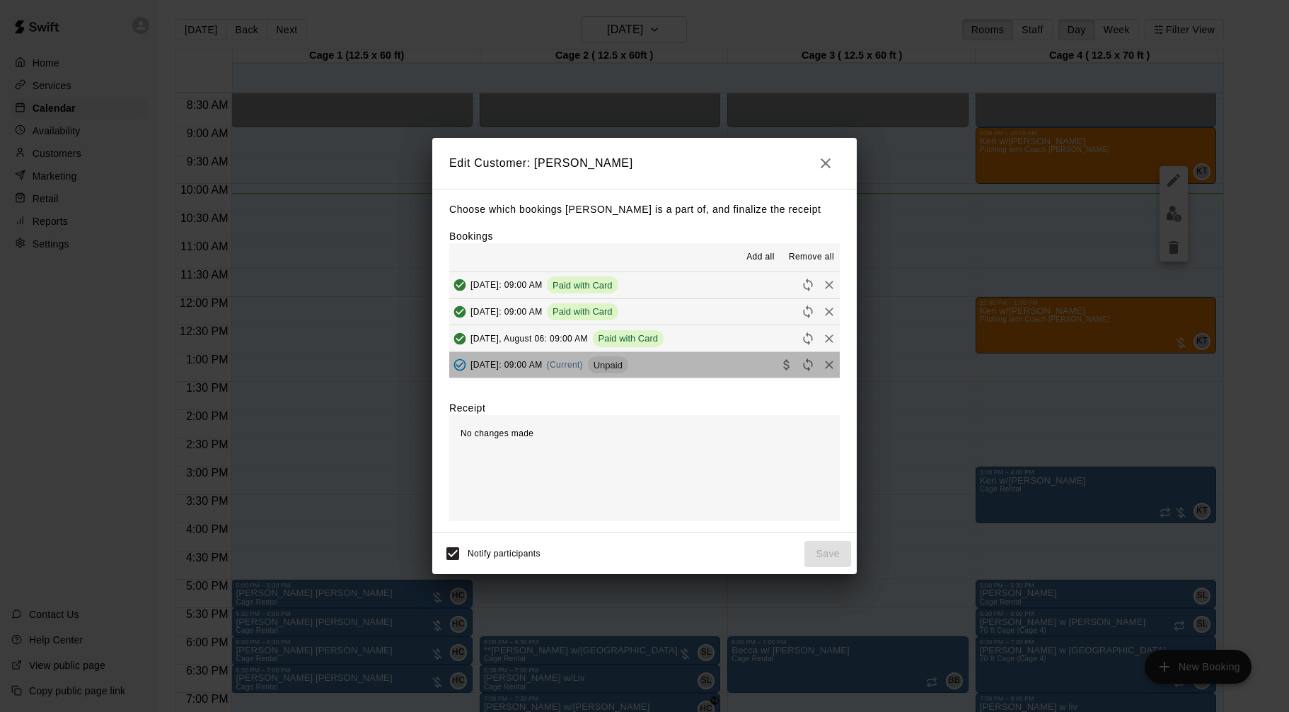
click at [694, 365] on button "[DATE]: 09:00 AM (Current) Unpaid" at bounding box center [644, 365] width 390 height 26
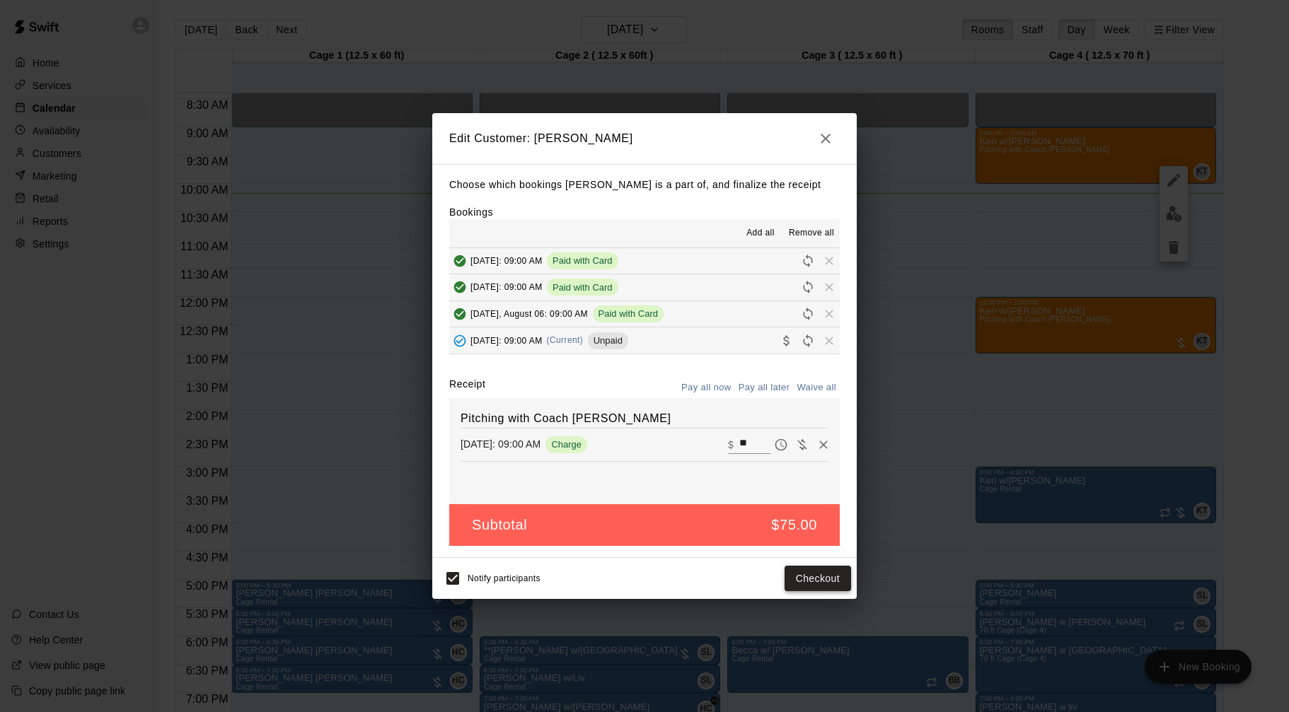
click at [820, 582] on button "Checkout" at bounding box center [817, 579] width 66 height 26
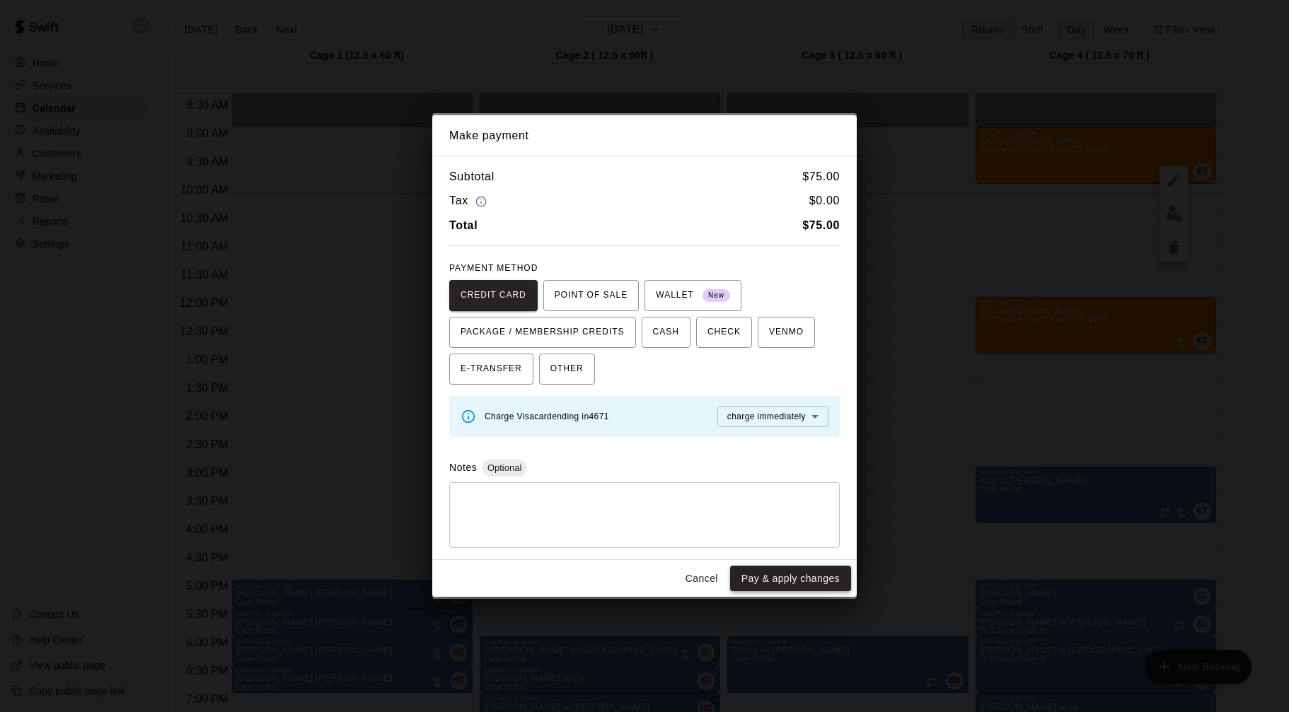
click at [773, 584] on button "Pay & apply changes" at bounding box center [790, 579] width 121 height 26
